Goal: Find specific page/section: Find specific page/section

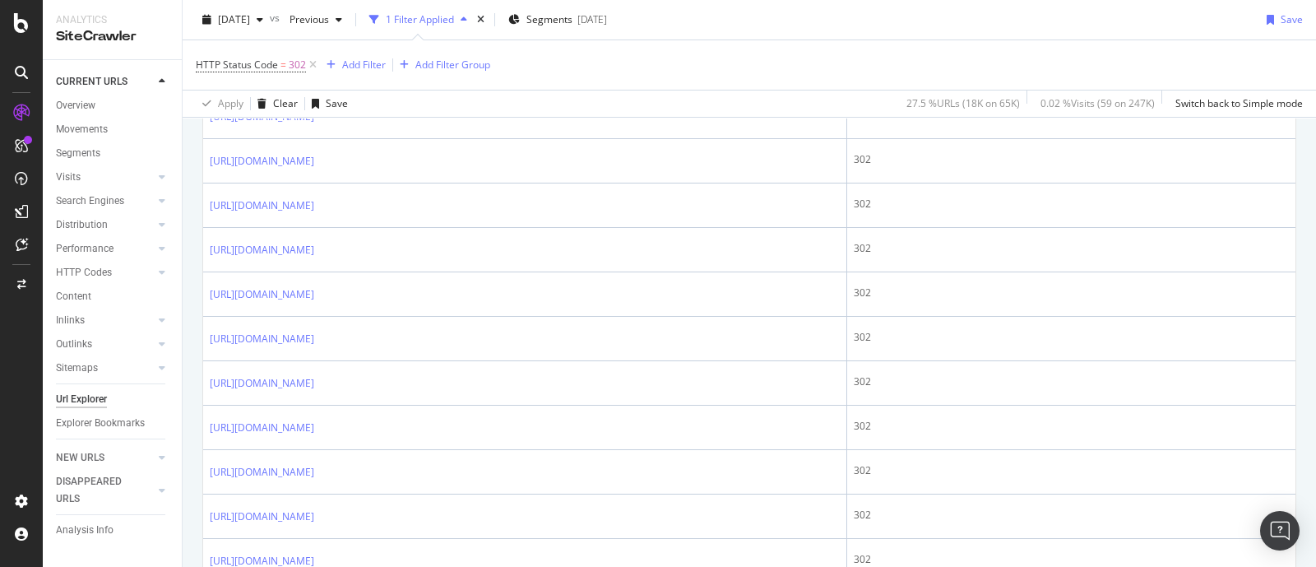
scroll to position [514, 0]
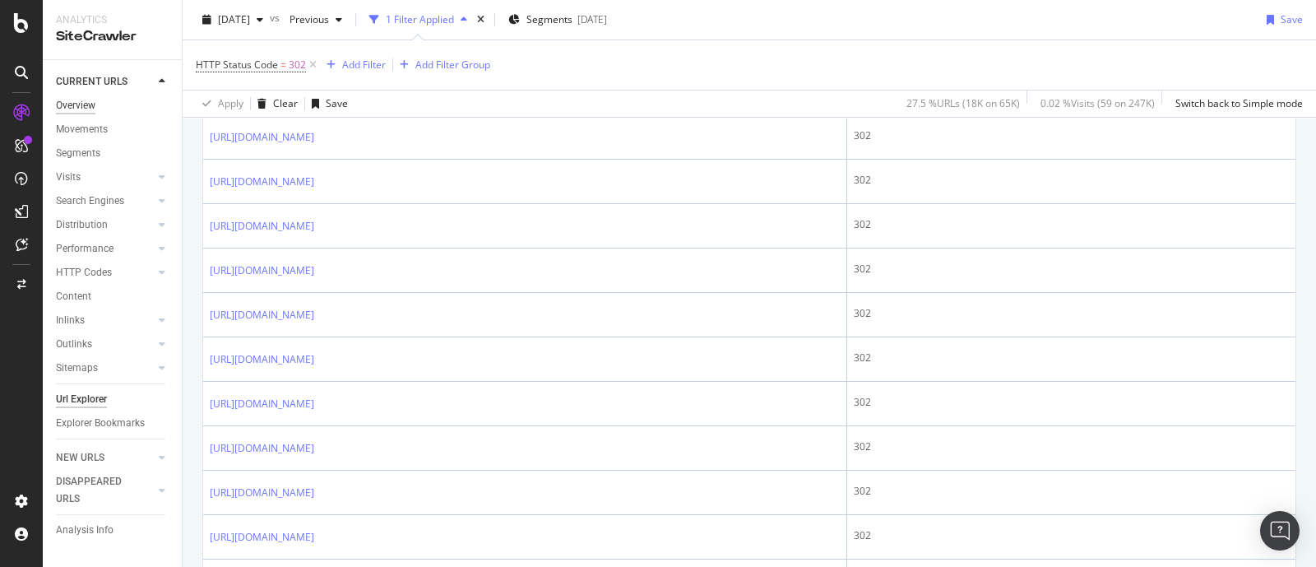
click at [70, 110] on div "Overview" at bounding box center [75, 105] width 39 height 17
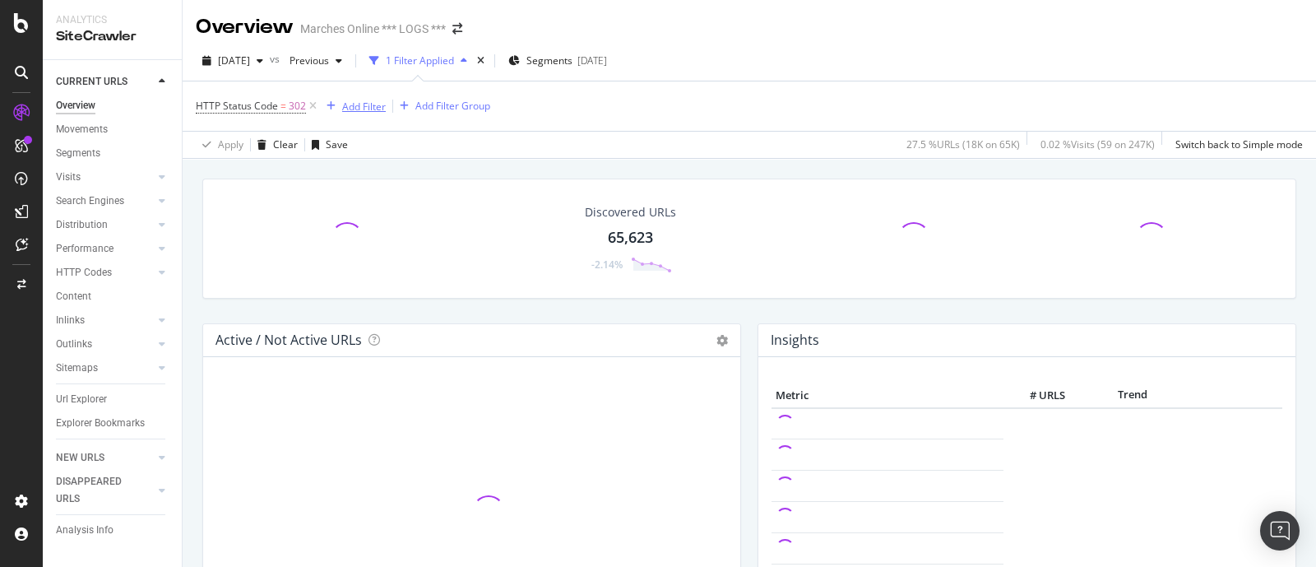
click at [320, 109] on div "button" at bounding box center [331, 106] width 22 height 10
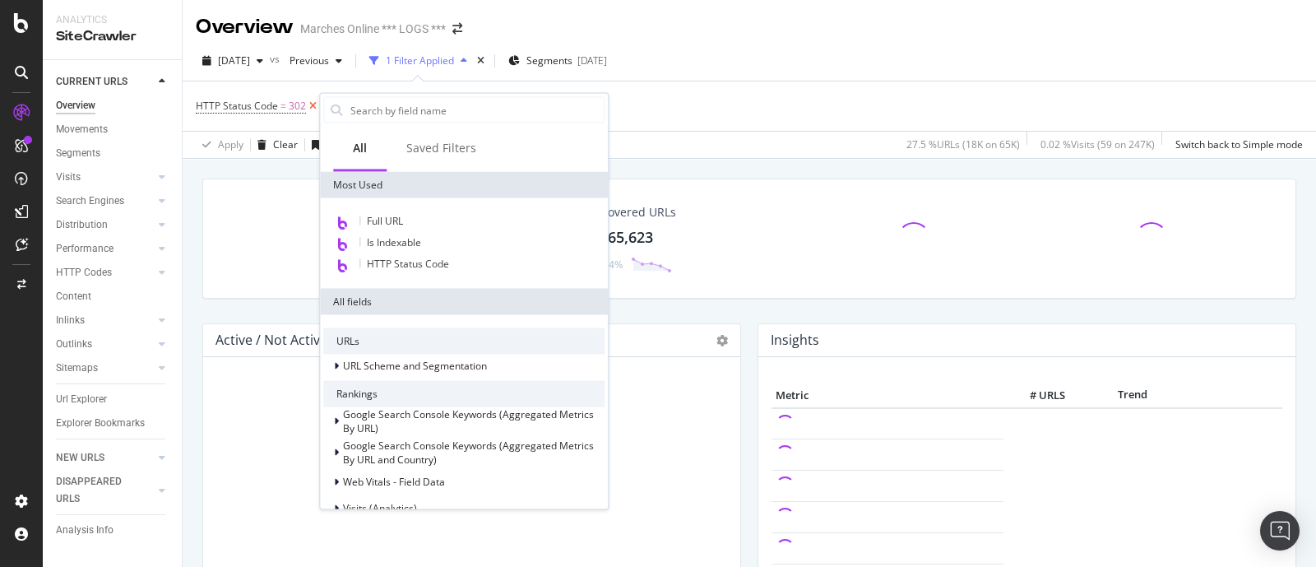
click at [308, 111] on icon at bounding box center [313, 106] width 14 height 16
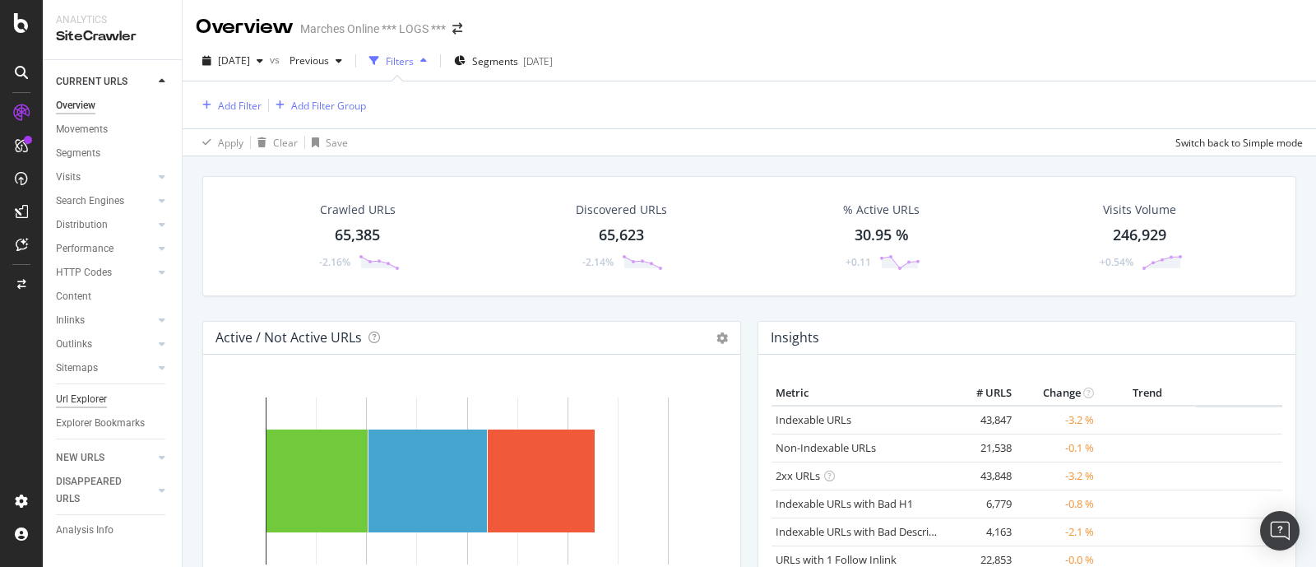
click at [62, 403] on div "Url Explorer" at bounding box center [81, 399] width 51 height 17
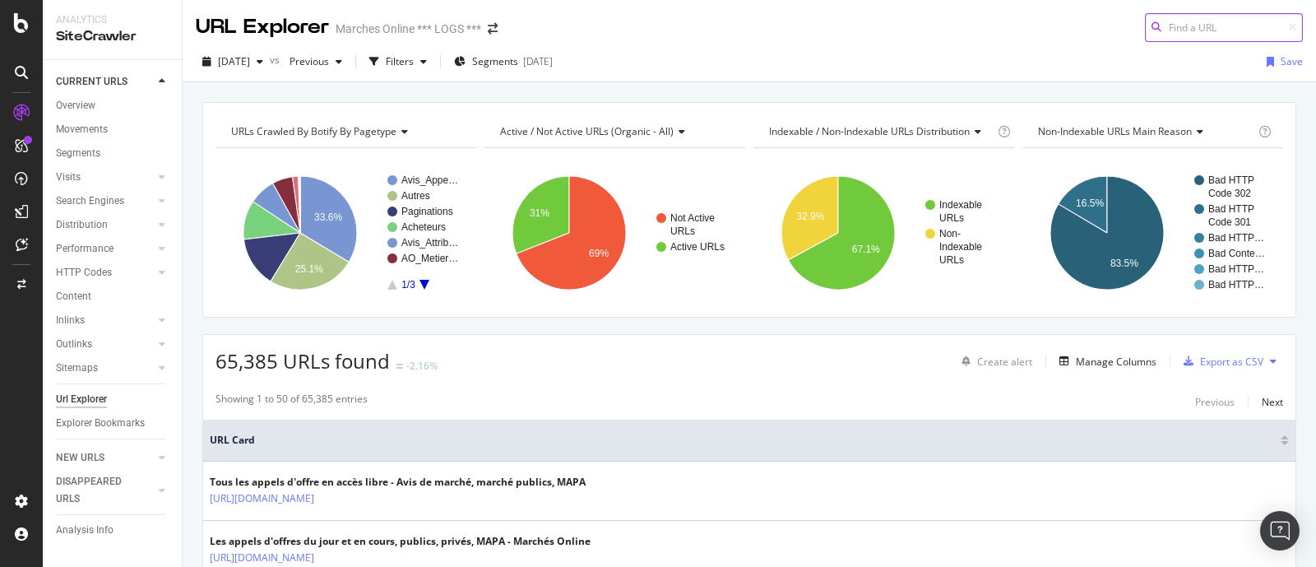
click at [1212, 18] on input at bounding box center [1224, 27] width 158 height 29
paste input "[URL][DOMAIN_NAME]"
type input "[URL][DOMAIN_NAME]"
